Goal: Task Accomplishment & Management: Complete application form

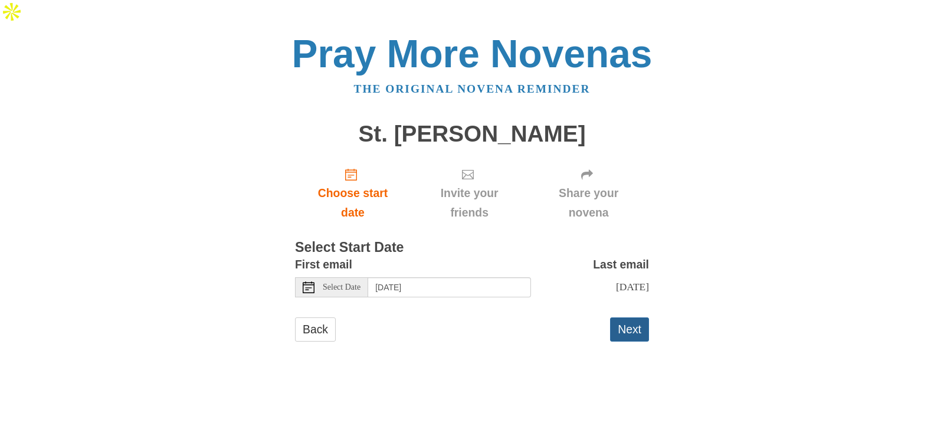
click at [627, 318] on button "Next" at bounding box center [629, 330] width 39 height 24
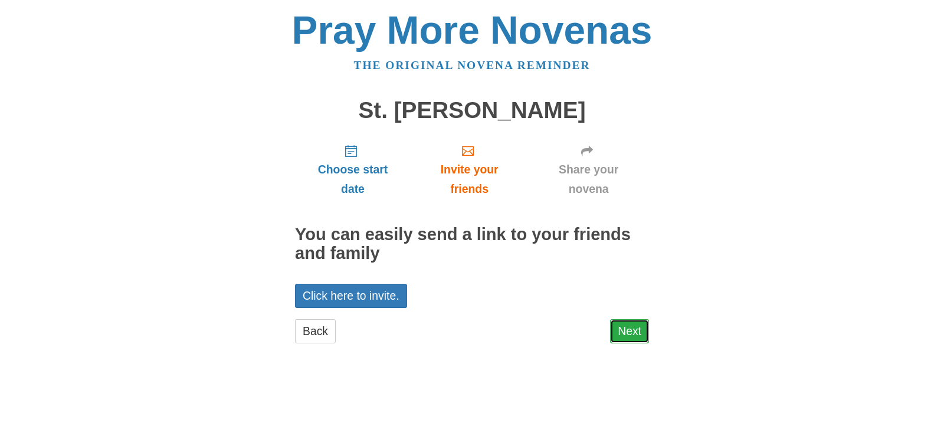
click at [627, 340] on link "Next" at bounding box center [629, 331] width 39 height 24
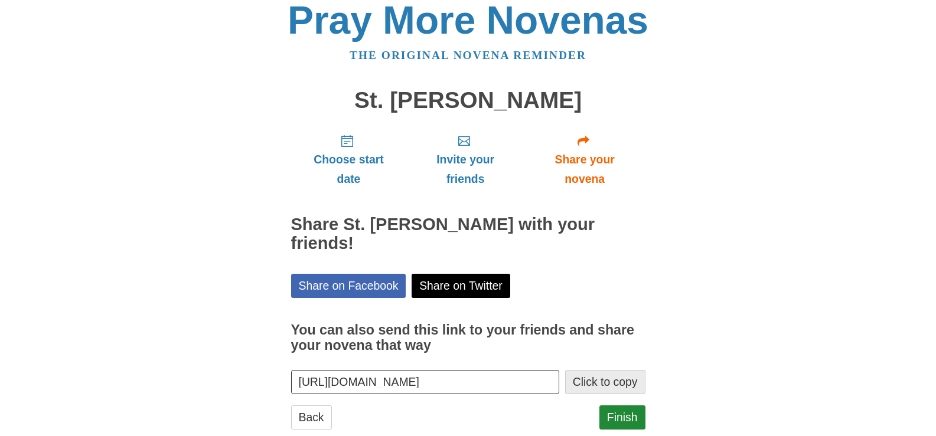
scroll to position [19, 0]
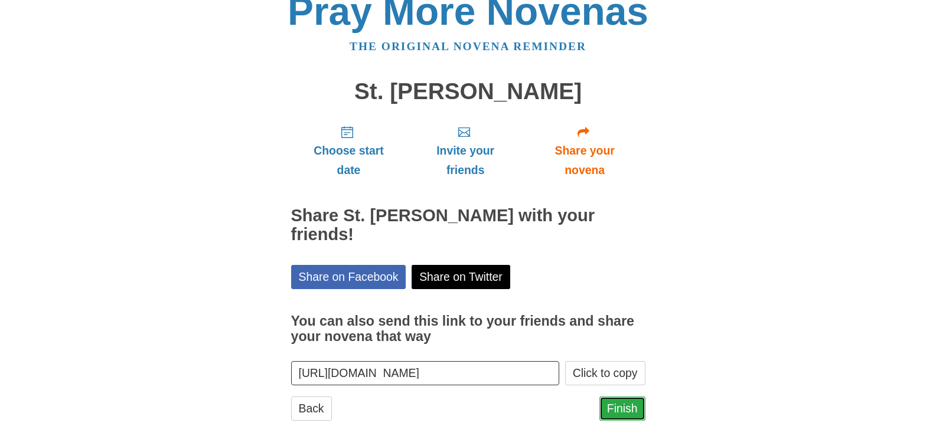
click at [631, 397] on link "Finish" at bounding box center [622, 409] width 46 height 24
